Goal: Transaction & Acquisition: Purchase product/service

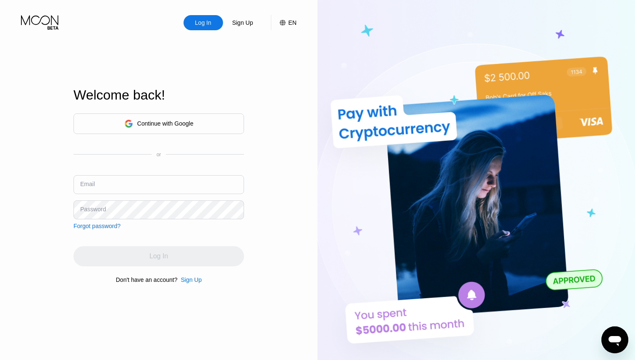
click at [149, 190] on input "text" at bounding box center [159, 184] width 171 height 19
type input "[EMAIL_ADDRESS][DOMAIN_NAME]"
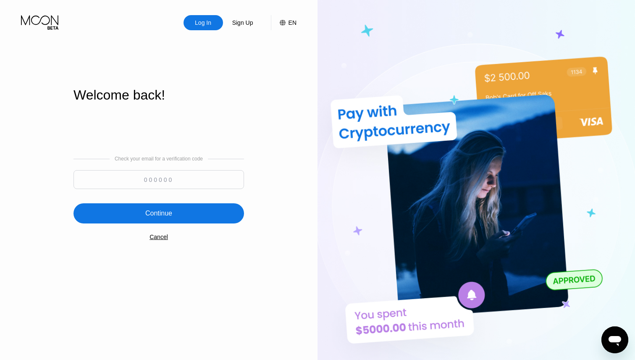
click at [146, 173] on input at bounding box center [159, 179] width 171 height 19
paste input "341840"
type input "341840"
click at [163, 213] on div "Continue" at bounding box center [158, 213] width 27 height 8
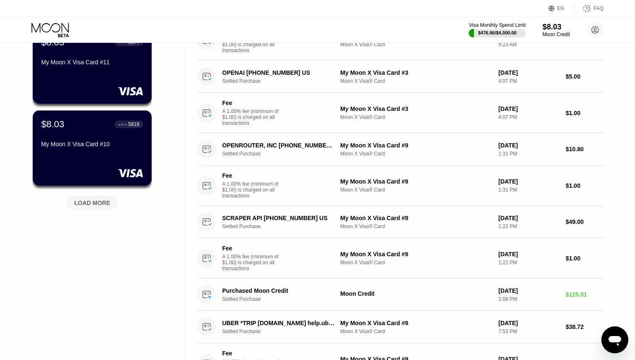
scroll to position [274, 0]
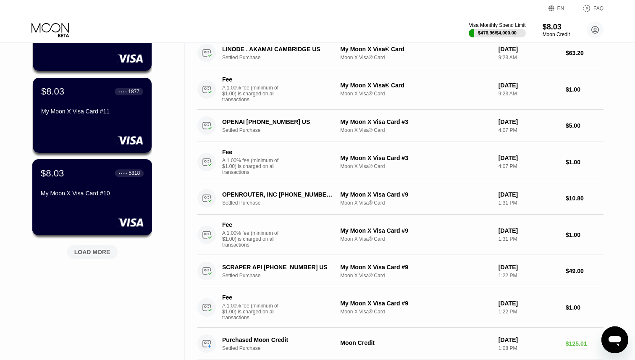
click at [88, 181] on div "$8.03 ● ● ● ● 5818 My Moon X Visa Card #10" at bounding box center [92, 184] width 103 height 32
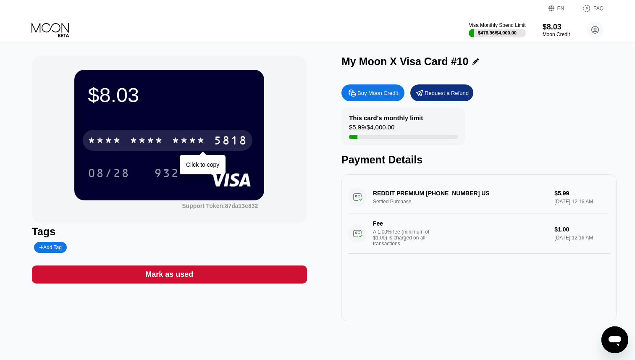
click at [208, 138] on div "* * * * * * * * * * * * 5818" at bounding box center [168, 140] width 170 height 21
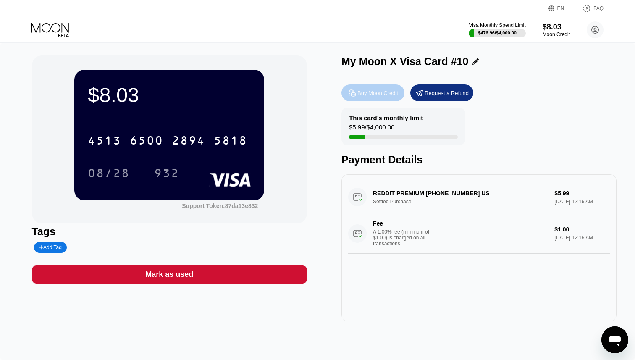
click at [379, 95] on div "Buy Moon Credit" at bounding box center [378, 92] width 41 height 7
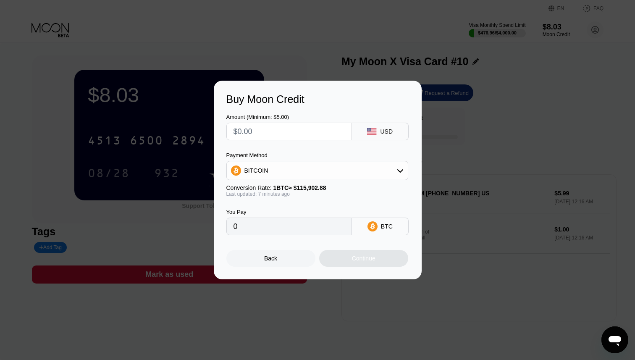
click at [306, 137] on input "text" at bounding box center [289, 131] width 111 height 17
type input "$5"
type input "0.00004315"
type input "$50"
type input "0.00043141"
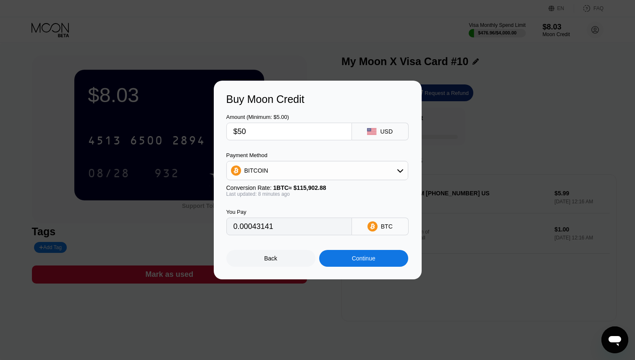
type input "$500"
type input "0.00431401"
type input "$500"
click at [346, 206] on div "You Pay 0.00431401 BTC" at bounding box center [317, 216] width 183 height 38
drag, startPoint x: 238, startPoint y: 133, endPoint x: 272, endPoint y: 130, distance: 34.2
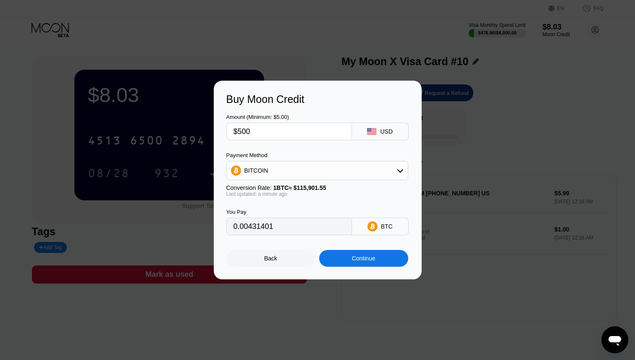
click at [272, 130] on input "$500" at bounding box center [289, 131] width 111 height 17
click at [288, 170] on div "BITCOIN" at bounding box center [317, 170] width 181 height 17
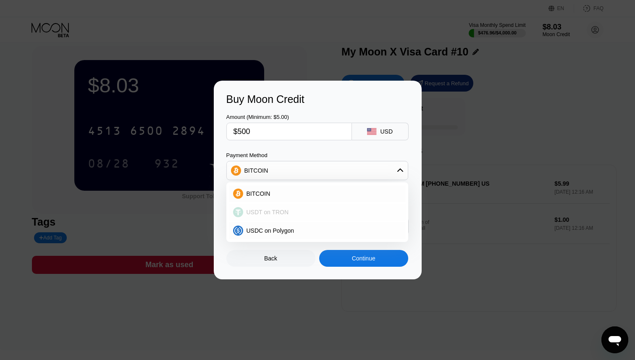
scroll to position [9, 0]
type input "0.00431154"
click at [267, 137] on input "$500" at bounding box center [289, 131] width 111 height 17
type input "$1"
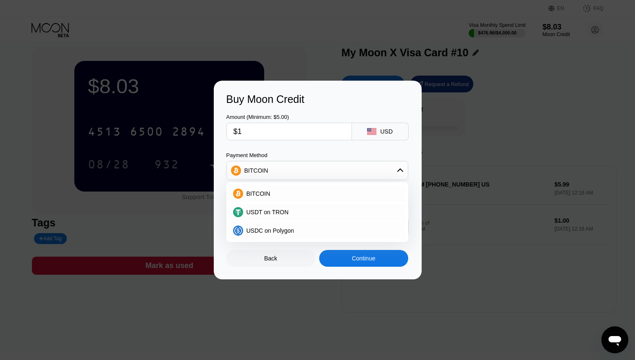
type input "0.00000863"
type input "$14"
type input "0.00012073"
type input "$140"
type input "0.00120724"
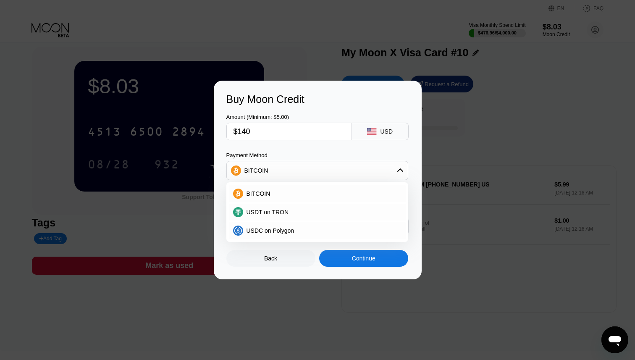
type input "$14"
type input "0.00012073"
type input "$1"
type input "0.00000863"
type input "$12"
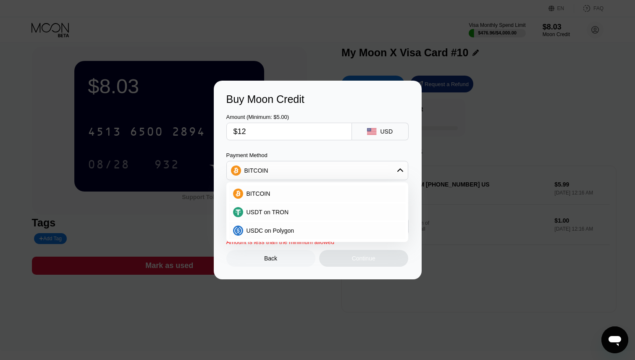
type input "0.00010348"
type input "$125"
type input "0.00107789"
type input "$125"
click at [290, 150] on div "Amount (Minimum: $5.00) $125 USD Payment Method BITCOIN BITCOIN USDT on TRON US…" at bounding box center [317, 170] width 183 height 130
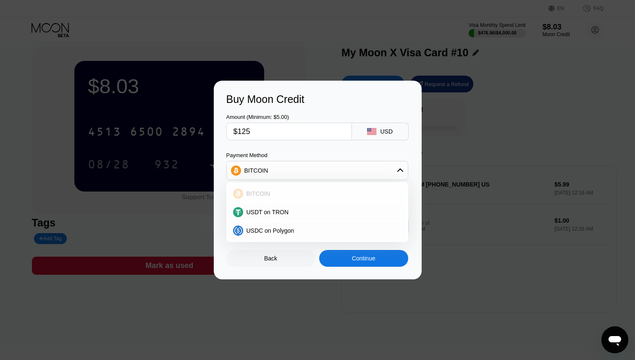
click at [271, 194] on div "BITCOIN" at bounding box center [322, 193] width 158 height 7
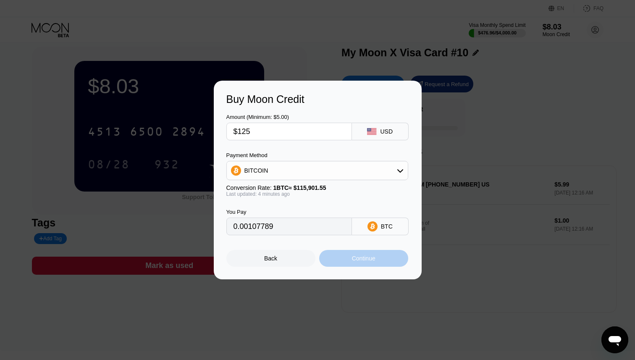
click at [358, 259] on div "Continue" at bounding box center [364, 258] width 24 height 7
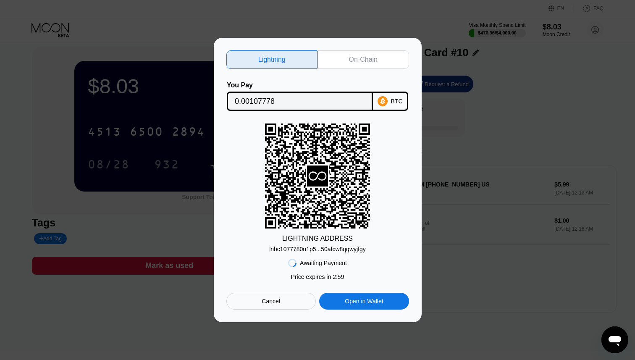
click at [368, 55] on div "On-Chain" at bounding box center [363, 59] width 29 height 8
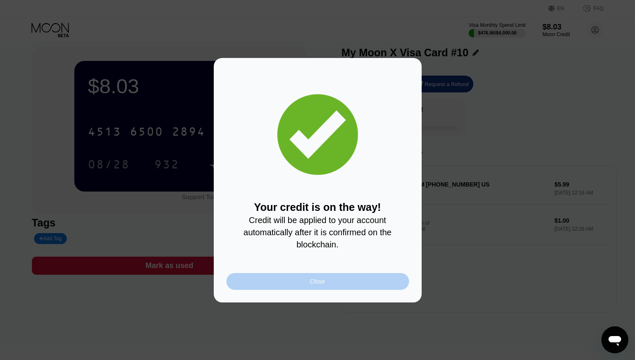
click at [321, 282] on div "Close" at bounding box center [317, 281] width 15 height 7
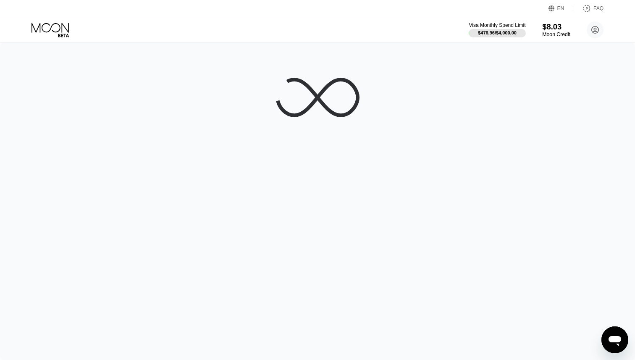
click at [552, 26] on div "$8.03" at bounding box center [556, 26] width 28 height 9
